Goal: Task Accomplishment & Management: Manage account settings

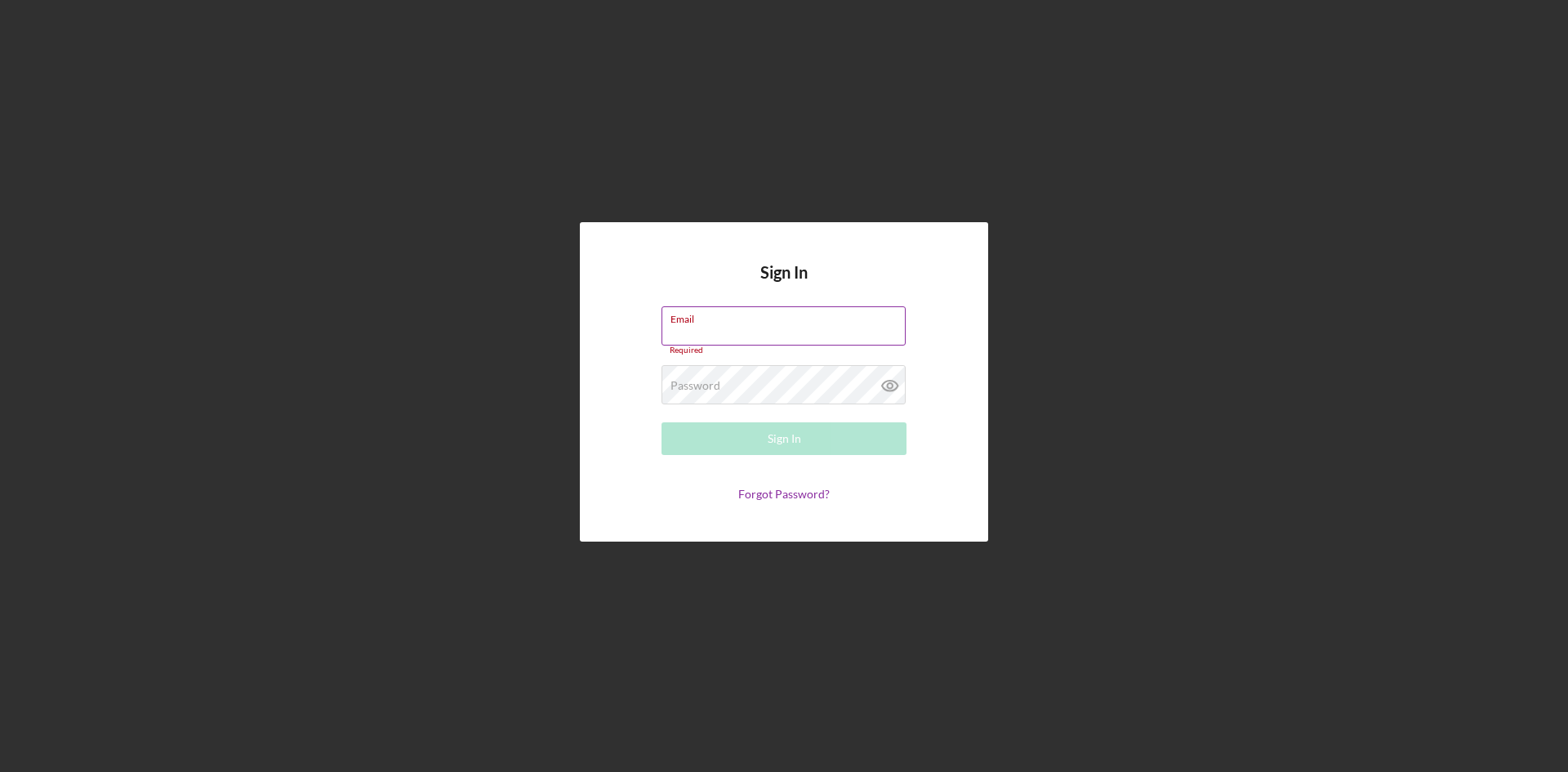
click at [717, 327] on div "Email Required" at bounding box center [784, 331] width 245 height 49
type input "[EMAIL_ADDRESS][DOMAIN_NAME]"
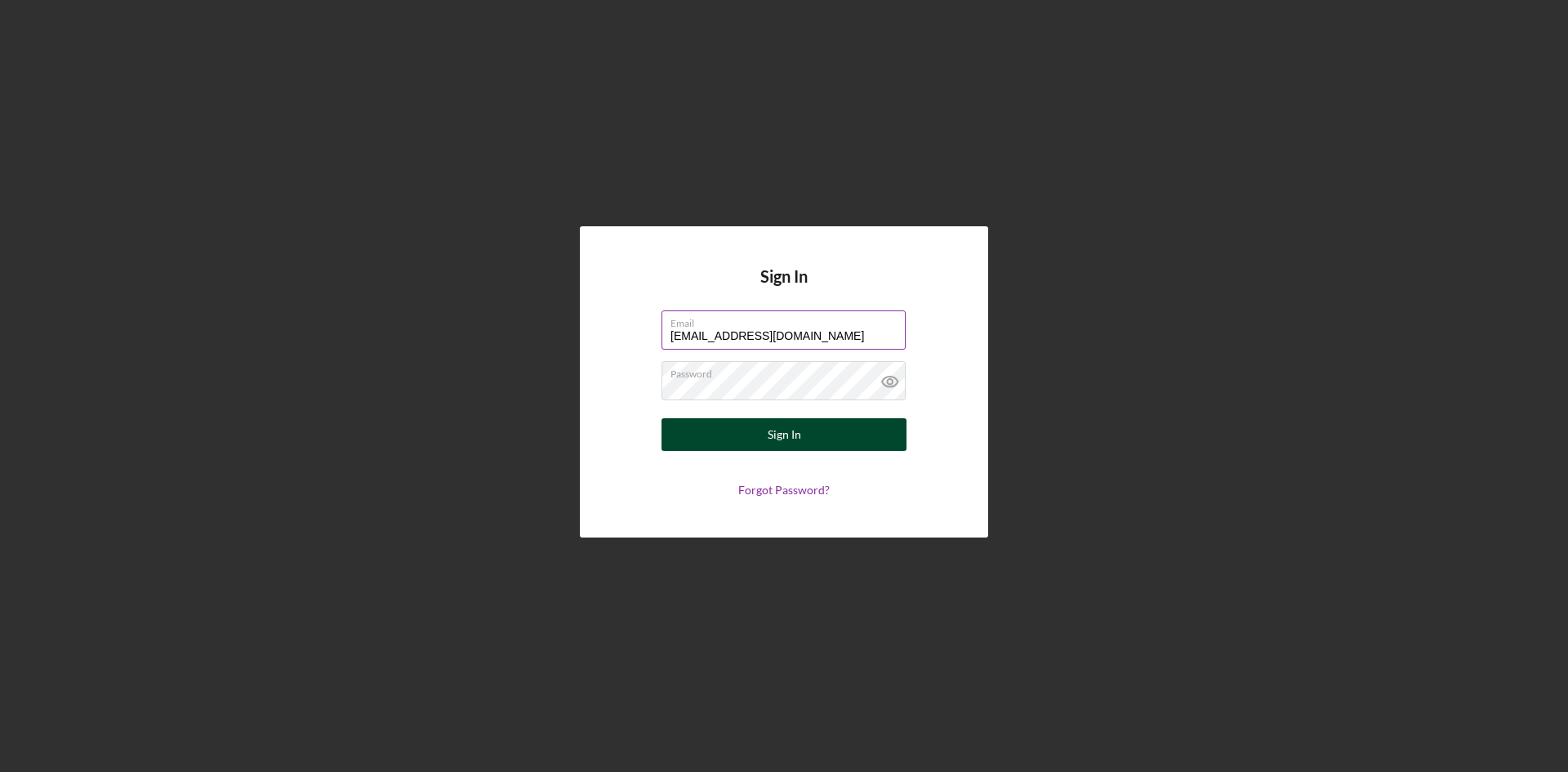
click at [776, 428] on div "Sign In" at bounding box center [784, 435] width 34 height 33
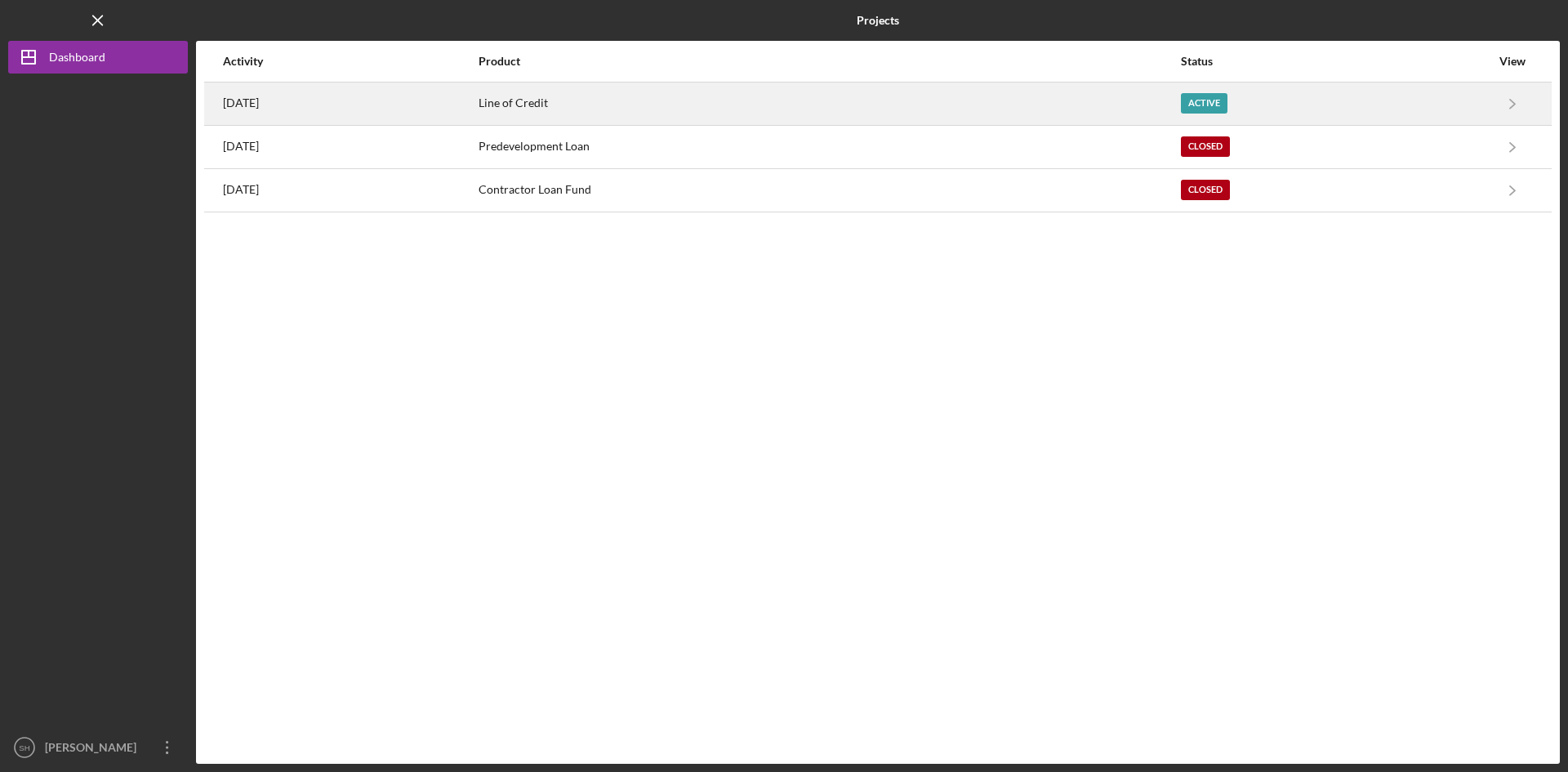
click at [238, 105] on time "[DATE]" at bounding box center [240, 102] width 36 height 13
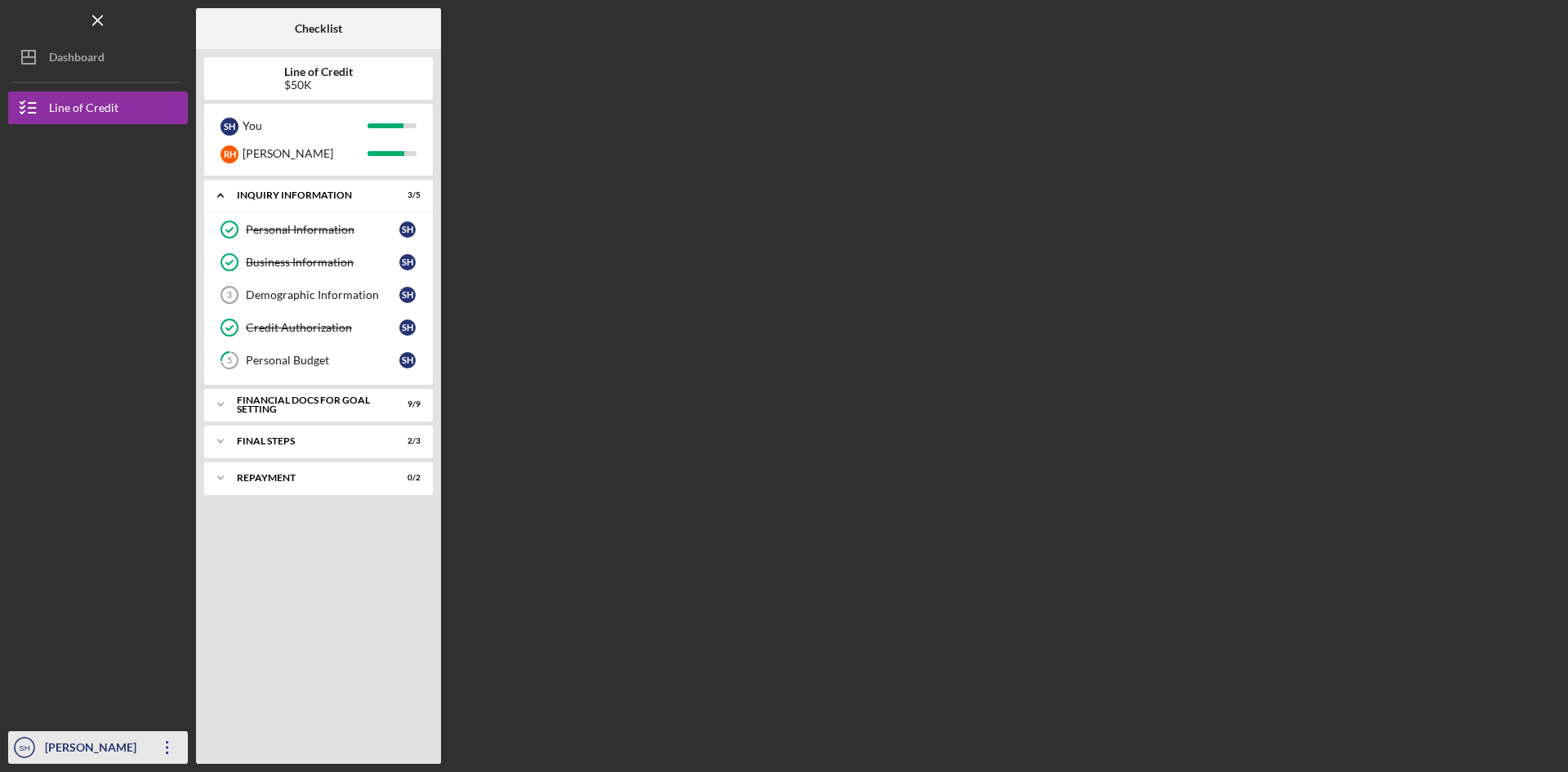
click at [82, 749] on div "[PERSON_NAME]" at bounding box center [94, 749] width 106 height 37
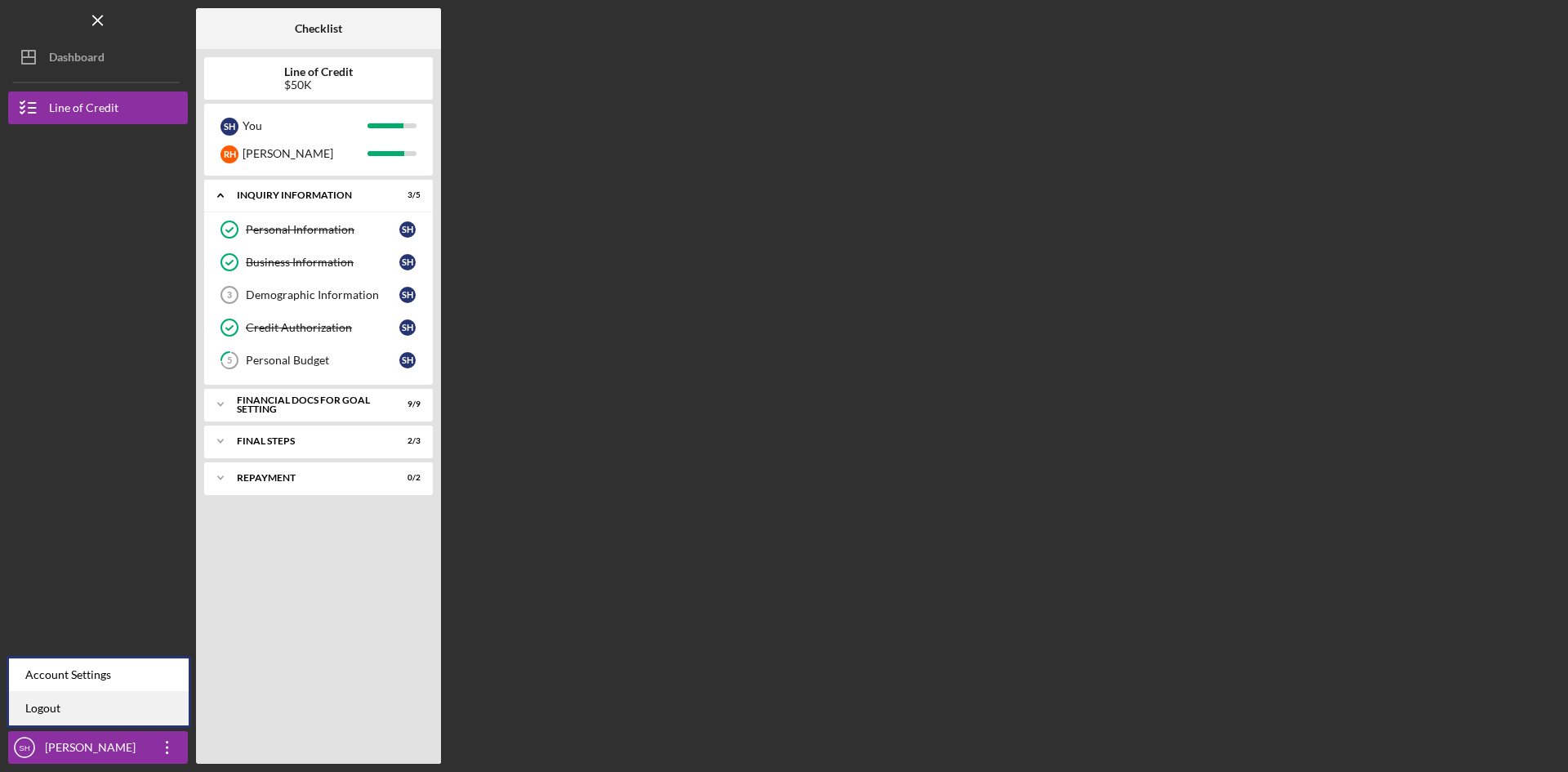
click at [51, 704] on link "Logout" at bounding box center [99, 708] width 180 height 34
